Goal: Transaction & Acquisition: Purchase product/service

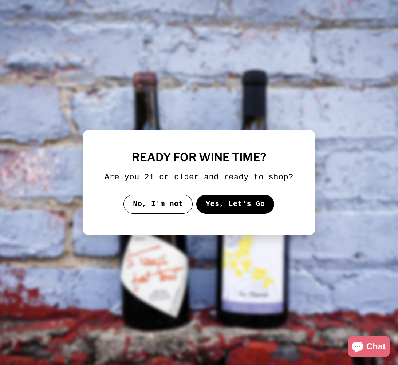
click at [237, 209] on button "Yes, Let's Go" at bounding box center [235, 204] width 78 height 19
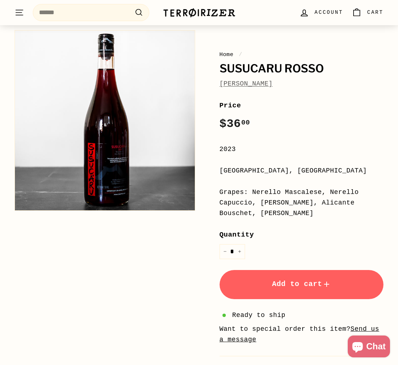
scroll to position [78, 0]
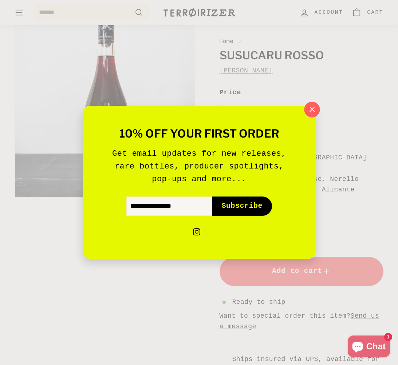
click at [313, 107] on icon "button" at bounding box center [311, 109] width 11 height 11
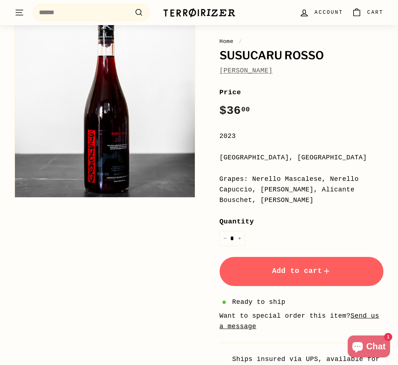
click at [297, 268] on span "Add to cart" at bounding box center [301, 271] width 59 height 8
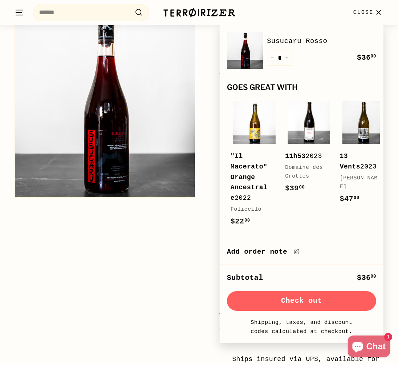
click at [323, 309] on button "Check out" at bounding box center [301, 301] width 149 height 20
click at [74, 12] on input "Search" at bounding box center [91, 12] width 117 height 17
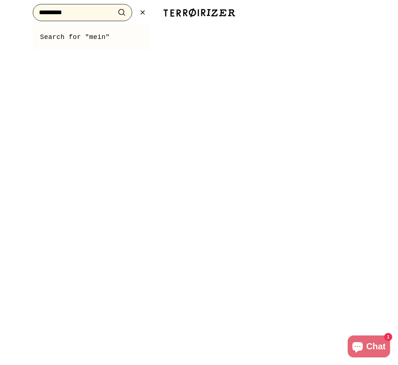
type input "*********"
click at [122, 12] on button ".cls-1{fill:none;stroke:#000;stroke-miterlimit:10;stroke-width:2px} Search" at bounding box center [121, 12] width 13 height 11
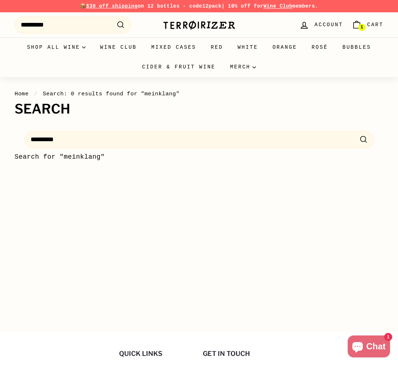
click at [374, 25] on span "Cart" at bounding box center [375, 25] width 16 height 8
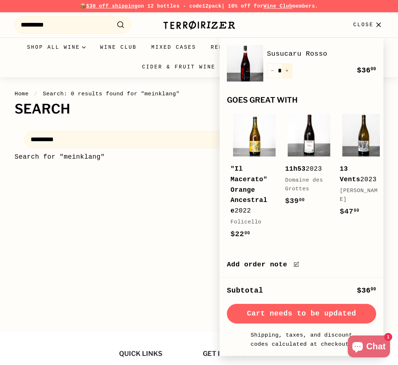
click at [288, 70] on icon "Increase item quantity by one" at bounding box center [287, 71] width 4 height 4
type input "*"
click at [313, 324] on button "Check out" at bounding box center [301, 314] width 149 height 20
